Goal: Navigation & Orientation: Find specific page/section

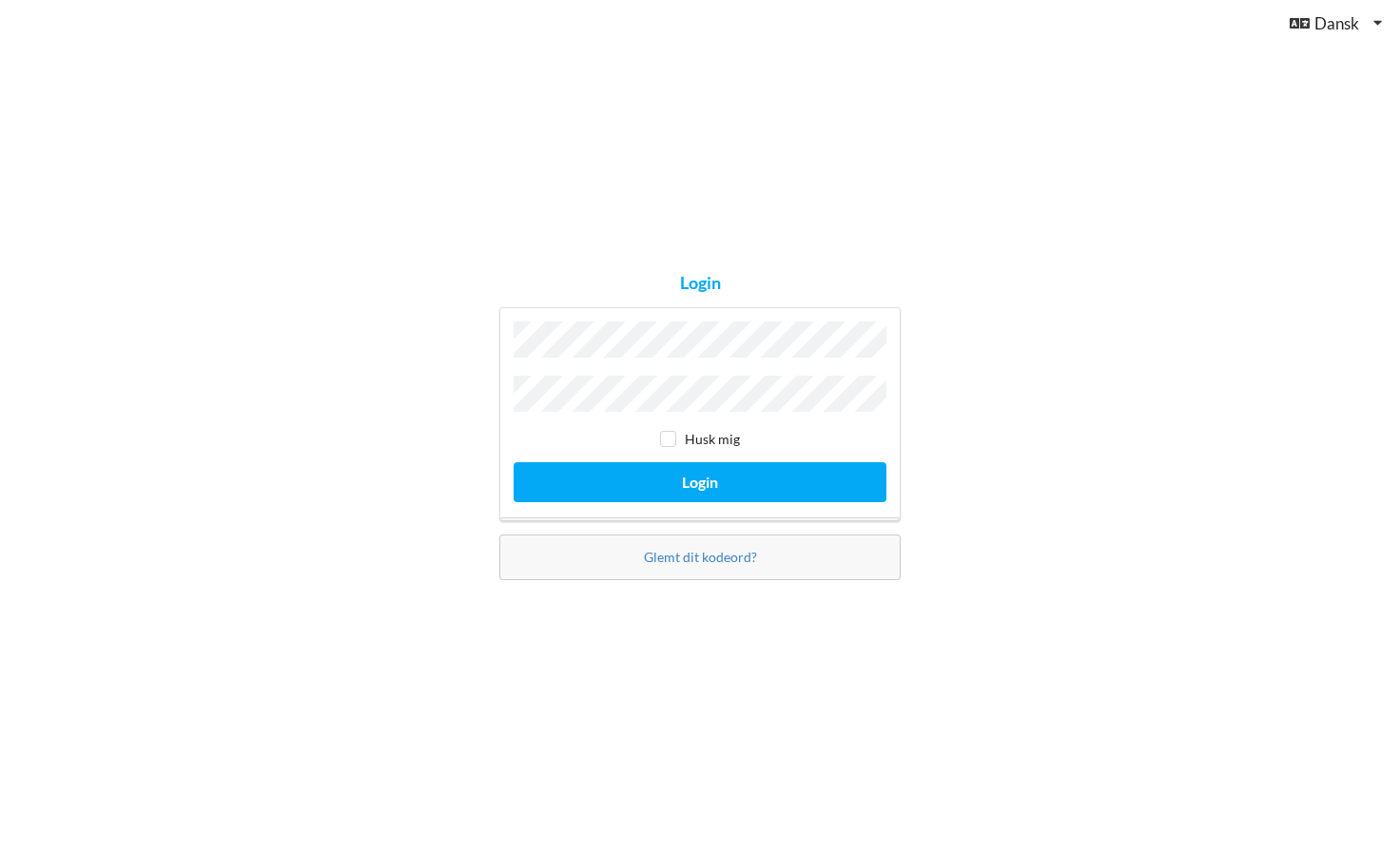
click at [700, 477] on button "Login" at bounding box center [700, 482] width 372 height 39
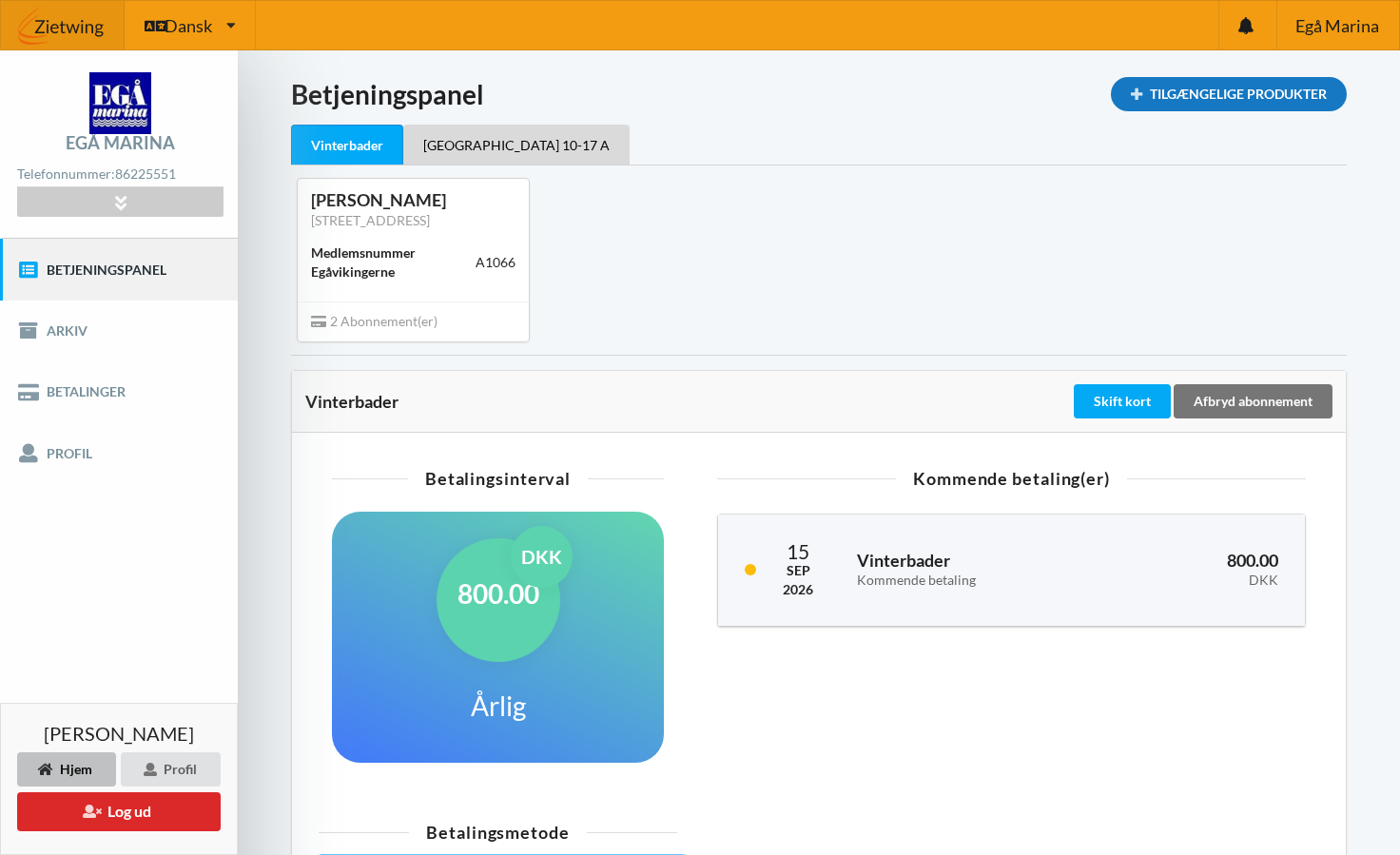
click at [1193, 87] on div "Tilgængelige Produkter" at bounding box center [1228, 93] width 236 height 34
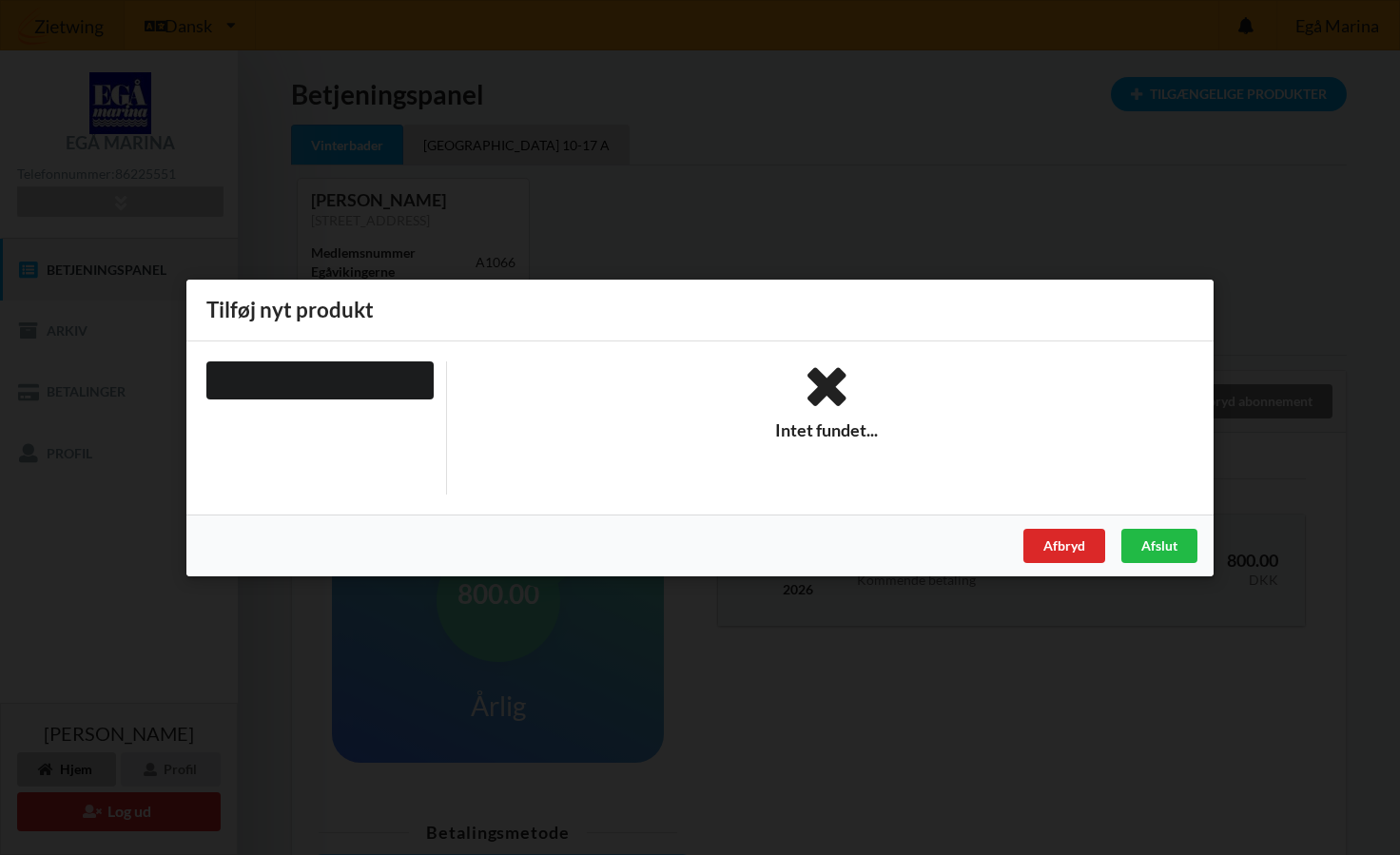
click at [798, 148] on div "Er du sikker på du vil logge ud? Nej Ja Vilkår og betingelser Brugerbetingelser…" at bounding box center [700, 428] width 1400 height 855
